Goal: Task Accomplishment & Management: Use online tool/utility

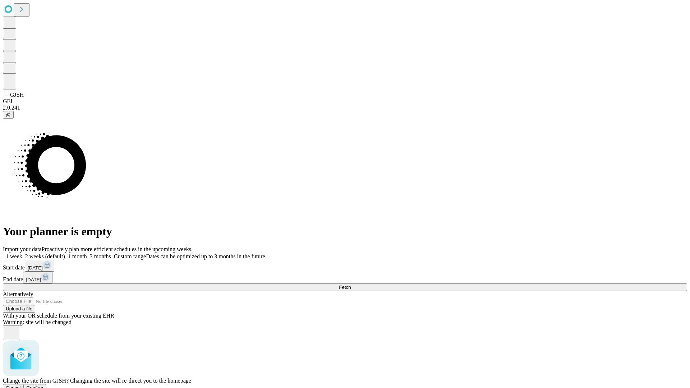
click at [43, 385] on span "Confirm" at bounding box center [35, 387] width 17 height 5
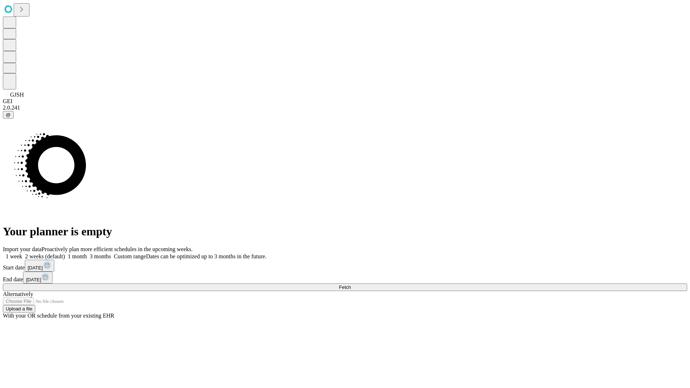
click at [22, 253] on label "1 week" at bounding box center [12, 256] width 19 height 6
click at [351, 285] on span "Fetch" at bounding box center [345, 287] width 12 height 5
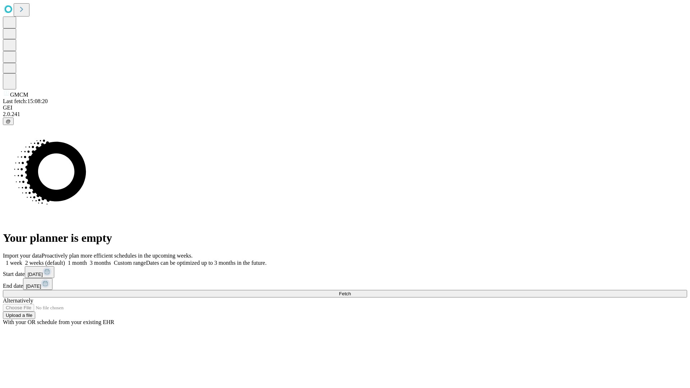
click at [22, 260] on label "1 week" at bounding box center [12, 263] width 19 height 6
click at [351, 291] on span "Fetch" at bounding box center [345, 293] width 12 height 5
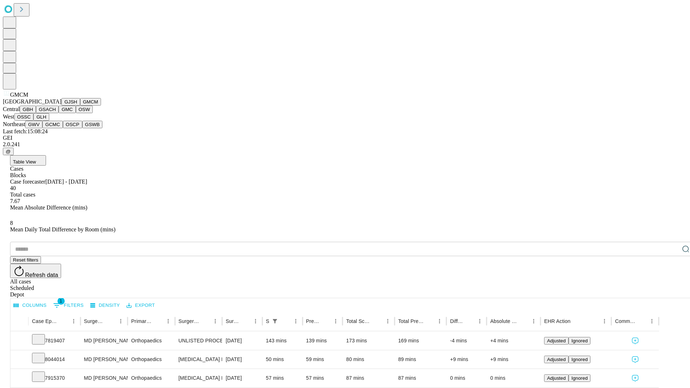
click at [36, 113] on button "GBH" at bounding box center [28, 110] width 16 height 8
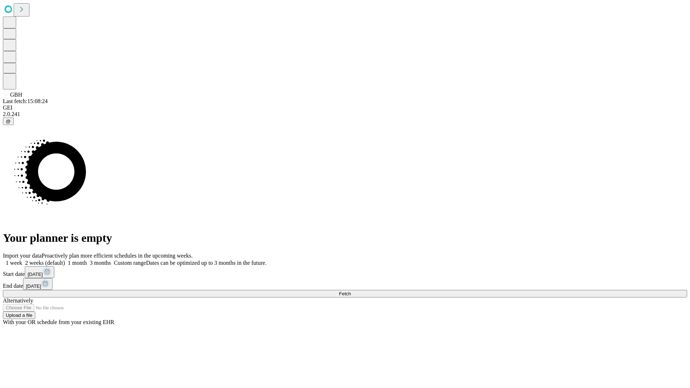
click at [22, 260] on label "1 week" at bounding box center [12, 263] width 19 height 6
click at [351, 291] on span "Fetch" at bounding box center [345, 293] width 12 height 5
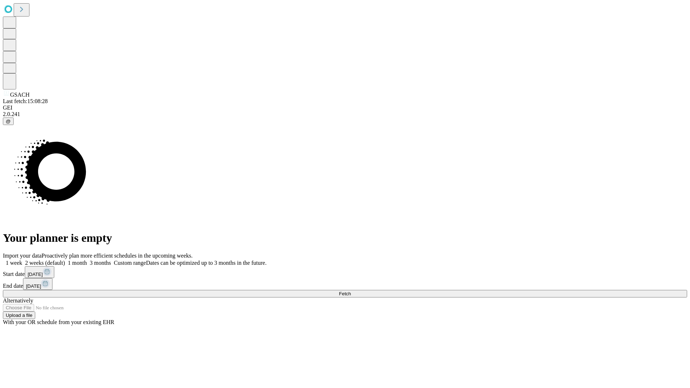
click at [22, 260] on label "1 week" at bounding box center [12, 263] width 19 height 6
click at [351, 291] on span "Fetch" at bounding box center [345, 293] width 12 height 5
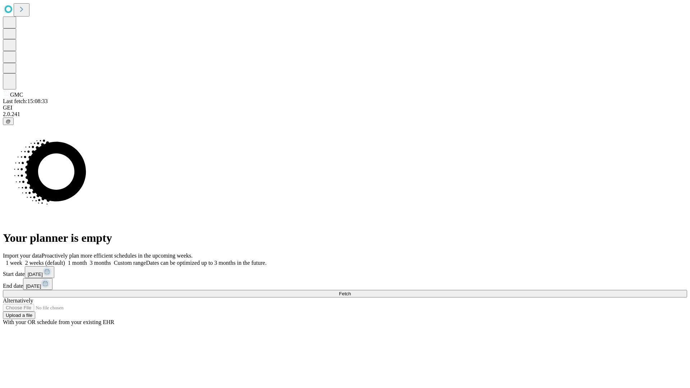
click at [22, 260] on label "1 week" at bounding box center [12, 263] width 19 height 6
click at [351, 291] on span "Fetch" at bounding box center [345, 293] width 12 height 5
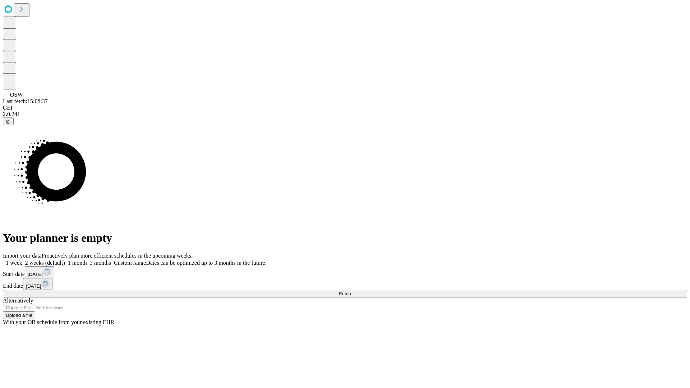
click at [22, 260] on label "1 week" at bounding box center [12, 263] width 19 height 6
click at [351, 291] on span "Fetch" at bounding box center [345, 293] width 12 height 5
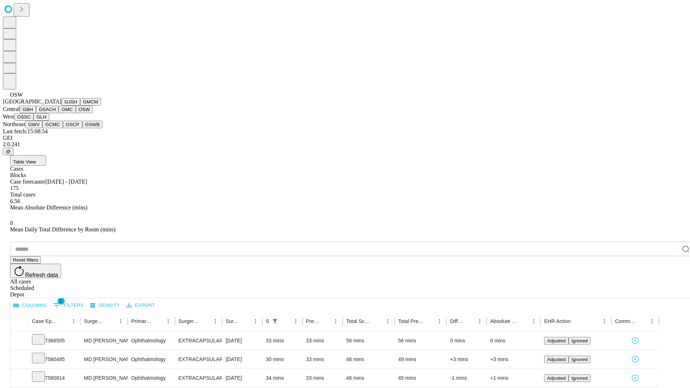
click at [34, 121] on button "OSSC" at bounding box center [23, 117] width 19 height 8
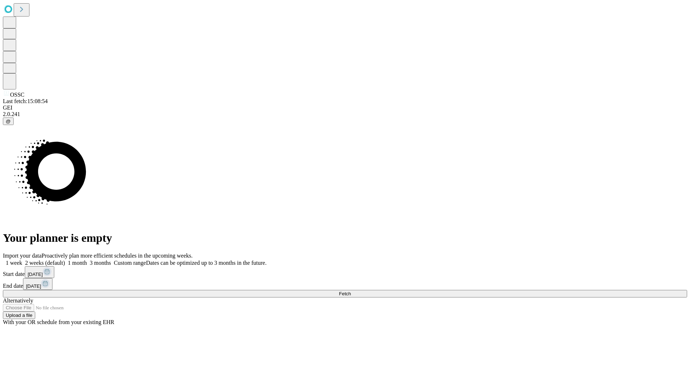
click at [22, 260] on label "1 week" at bounding box center [12, 263] width 19 height 6
click at [351, 291] on span "Fetch" at bounding box center [345, 293] width 12 height 5
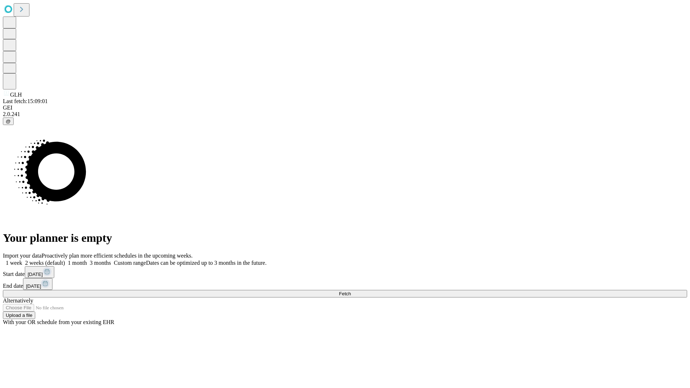
click at [22, 260] on label "1 week" at bounding box center [12, 263] width 19 height 6
click at [351, 291] on span "Fetch" at bounding box center [345, 293] width 12 height 5
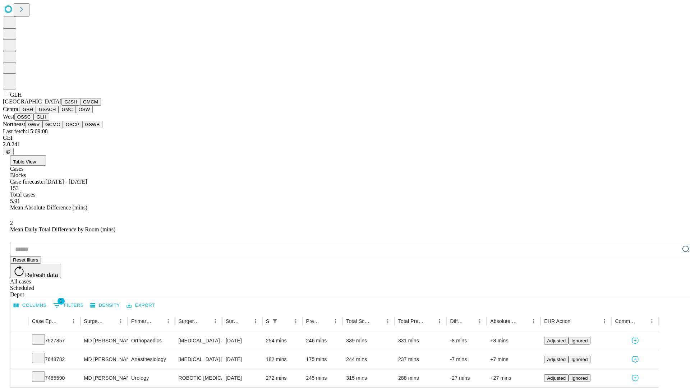
click at [42, 128] on button "GWV" at bounding box center [33, 125] width 17 height 8
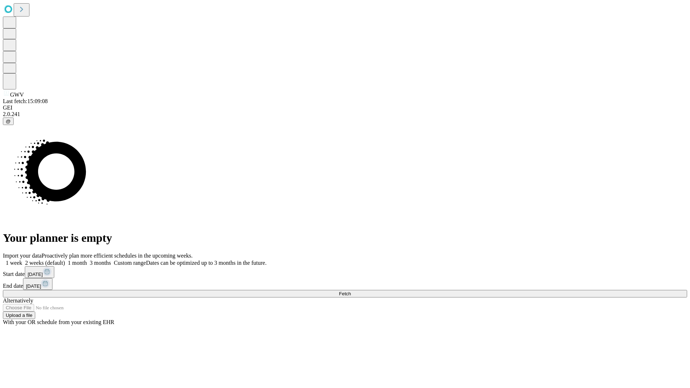
click at [22, 260] on label "1 week" at bounding box center [12, 263] width 19 height 6
click at [351, 291] on span "Fetch" at bounding box center [345, 293] width 12 height 5
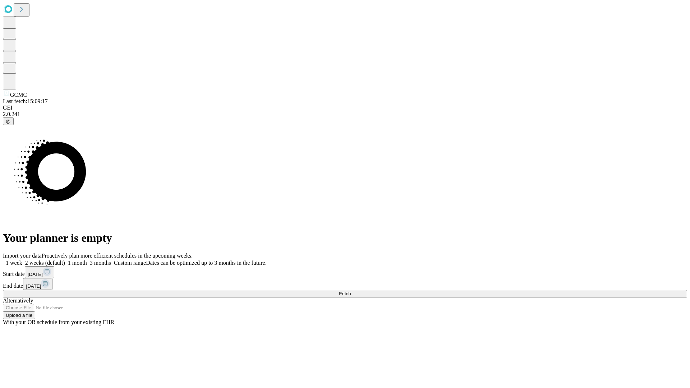
click at [22, 260] on label "1 week" at bounding box center [12, 263] width 19 height 6
click at [351, 291] on span "Fetch" at bounding box center [345, 293] width 12 height 5
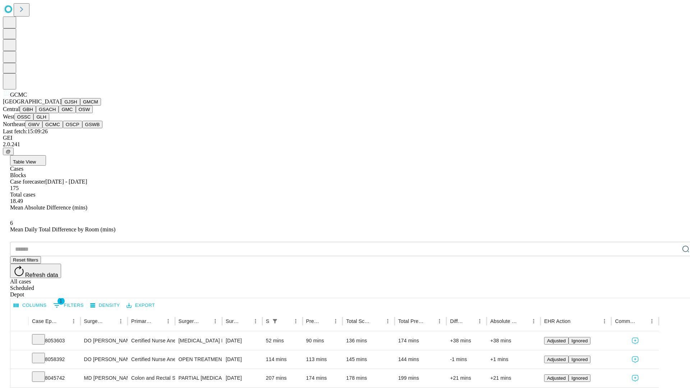
click at [63, 128] on button "OSCP" at bounding box center [72, 125] width 19 height 8
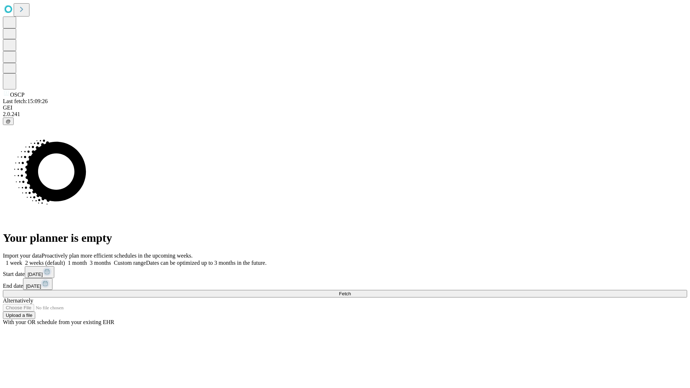
click at [22, 260] on label "1 week" at bounding box center [12, 263] width 19 height 6
click at [351, 291] on span "Fetch" at bounding box center [345, 293] width 12 height 5
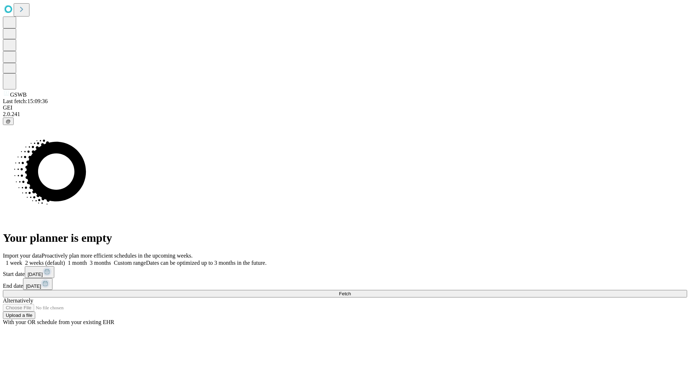
click at [22, 260] on label "1 week" at bounding box center [12, 263] width 19 height 6
click at [351, 291] on span "Fetch" at bounding box center [345, 293] width 12 height 5
